Goal: Find specific page/section: Find specific page/section

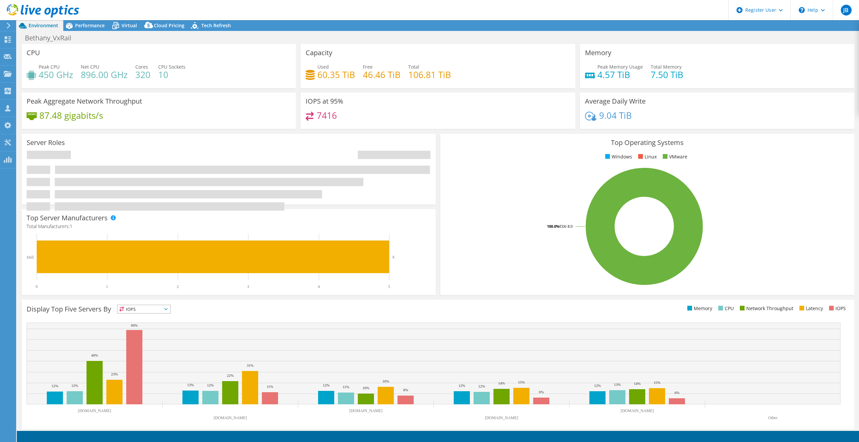
select select "USD"
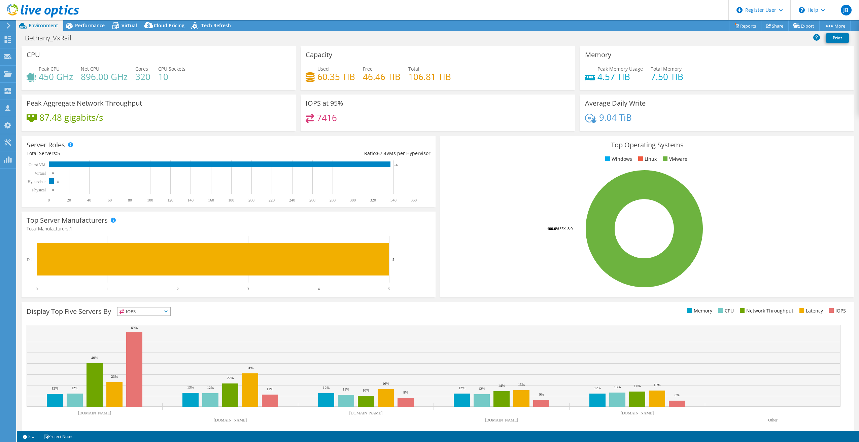
click at [188, 39] on div "Bethany_VxRail Print" at bounding box center [438, 38] width 842 height 12
click at [434, 200] on div "Server Roles Physical Servers represent bare metal servers that were targets of…" at bounding box center [228, 171] width 419 height 75
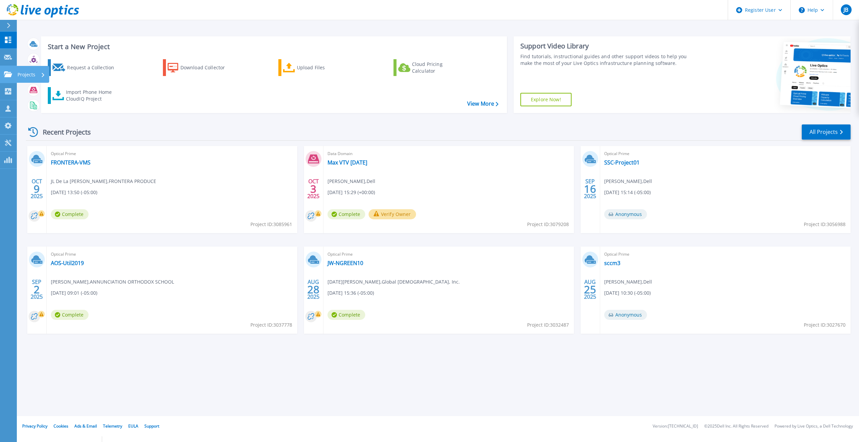
click at [10, 75] on icon at bounding box center [8, 74] width 8 height 6
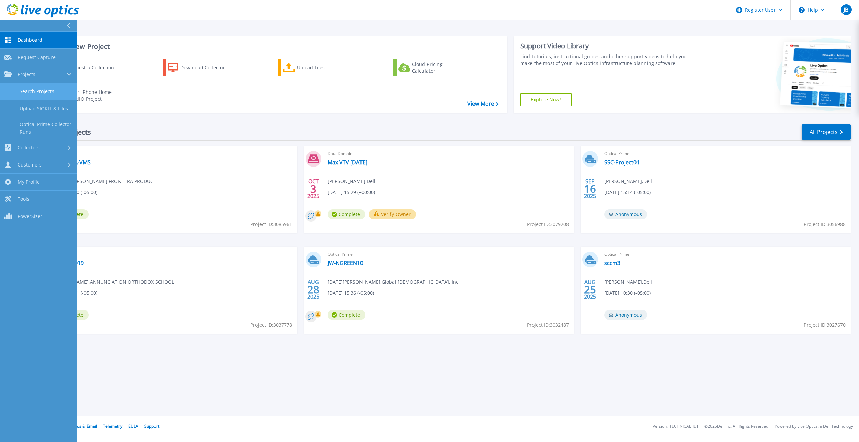
click at [31, 88] on link "Search Projects" at bounding box center [38, 91] width 77 height 17
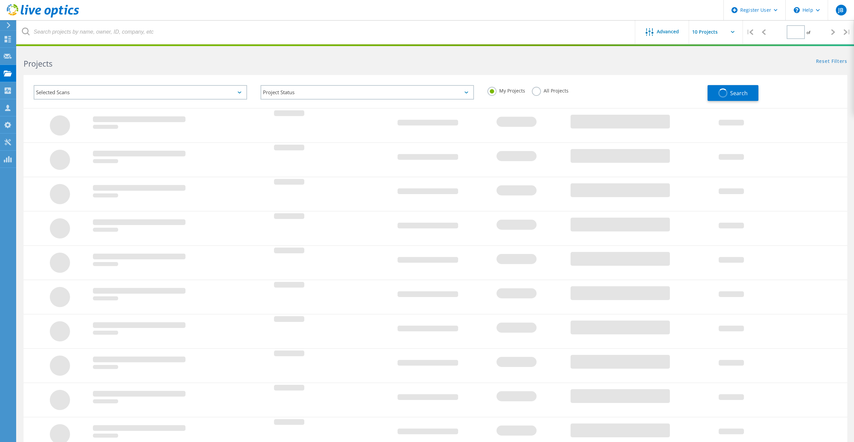
type input "1"
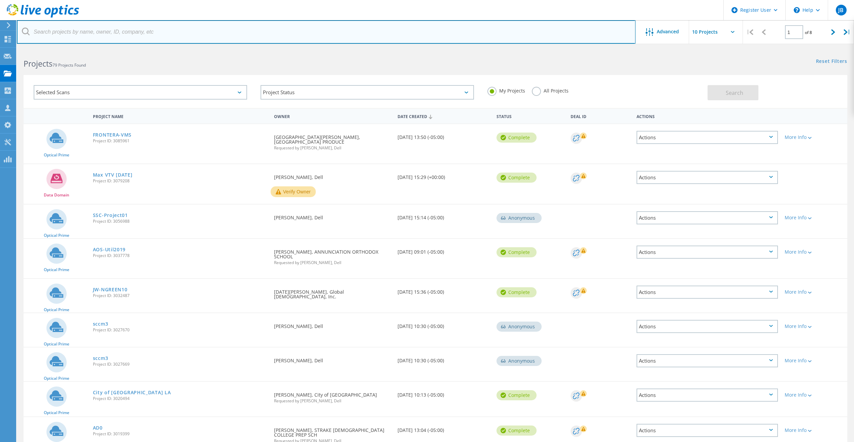
click at [142, 27] on input "text" at bounding box center [326, 32] width 619 height 24
paste input "[PERSON_NAME][EMAIL_ADDRESS][PERSON_NAME][DOMAIN_NAME]"
type input "[PERSON_NAME][EMAIL_ADDRESS][PERSON_NAME][DOMAIN_NAME]"
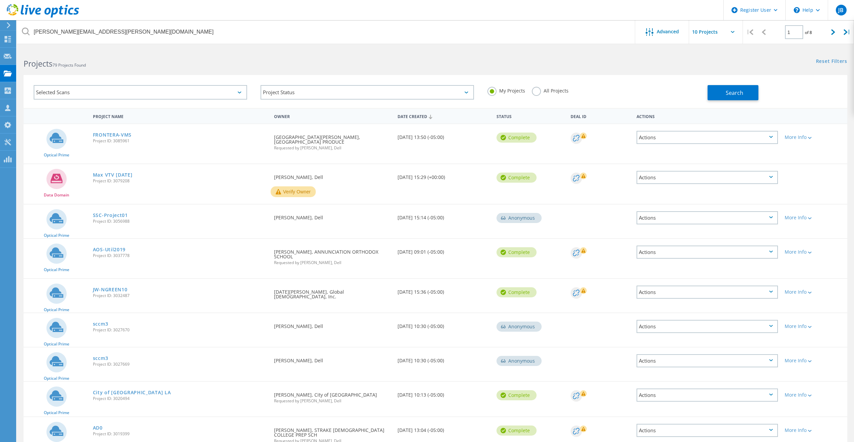
click at [537, 90] on label "All Projects" at bounding box center [550, 90] width 37 height 6
click at [0, 0] on input "All Projects" at bounding box center [0, 0] width 0 height 0
click at [717, 93] on button "Search" at bounding box center [733, 92] width 51 height 15
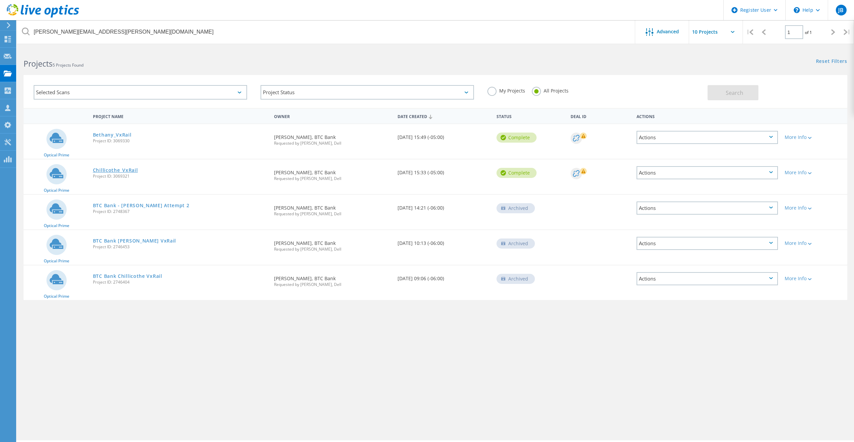
click at [126, 173] on link "Chillicothe_VxRail" at bounding box center [115, 170] width 45 height 5
